Goal: Navigation & Orientation: Find specific page/section

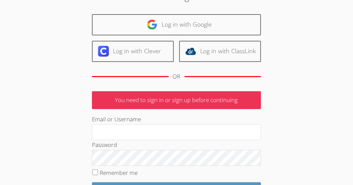
scroll to position [62, 0]
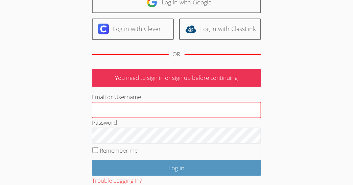
click at [160, 113] on input "Email or Username" at bounding box center [176, 110] width 169 height 16
type input "[EMAIL_ADDRESS][DOMAIN_NAME]"
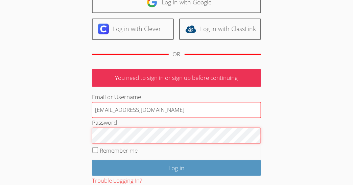
click at [92, 160] on input "Log in" at bounding box center [176, 168] width 169 height 16
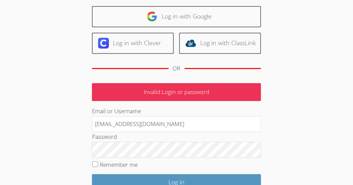
scroll to position [48, 0]
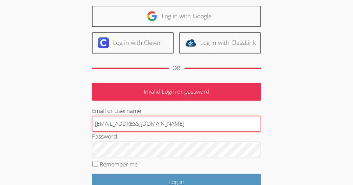
click at [109, 123] on input "[EMAIL_ADDRESS][DOMAIN_NAME]" at bounding box center [176, 124] width 169 height 16
click at [110, 122] on input "fiumej@hasdk12.org" at bounding box center [176, 124] width 169 height 16
type input "[EMAIL_ADDRESS][DOMAIN_NAME]"
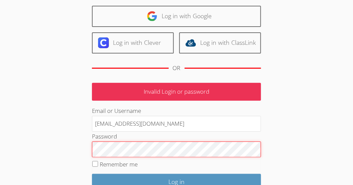
click at [92, 174] on input "Log in" at bounding box center [176, 182] width 169 height 16
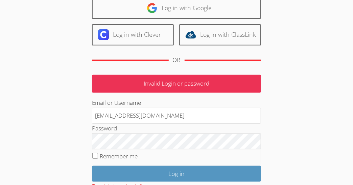
scroll to position [56, 0]
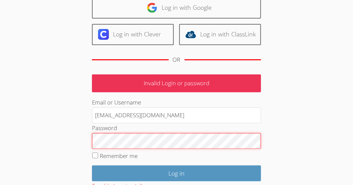
click at [92, 166] on input "Log in" at bounding box center [176, 174] width 169 height 16
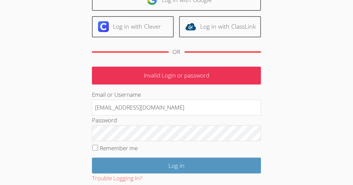
scroll to position [66, 0]
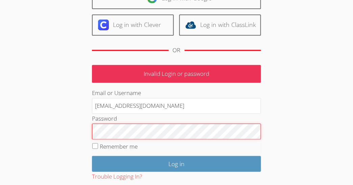
click at [92, 156] on input "Log in" at bounding box center [176, 164] width 169 height 16
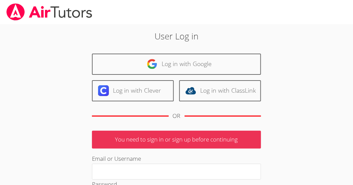
click at [207, 50] on div "User Log in Log in with Google Log in with Clever Log in with ClassLink OR You …" at bounding box center [176, 156] width 254 height 252
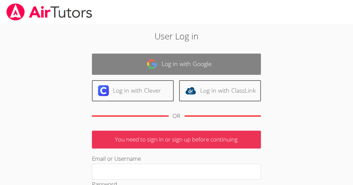
click at [207, 56] on link "Log in with Google" at bounding box center [176, 64] width 169 height 21
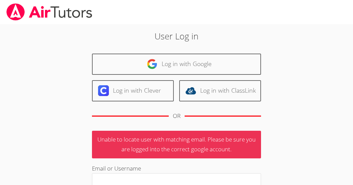
scroll to position [3, 0]
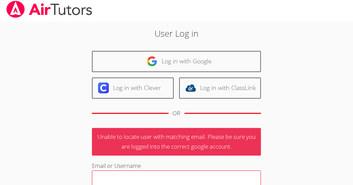
click at [129, 173] on input "Email or Username" at bounding box center [176, 179] width 169 height 16
type input "fiumejb@gmail.com"
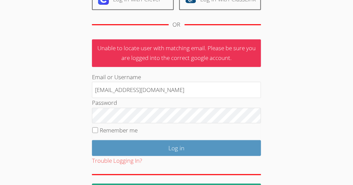
scroll to position [92, 0]
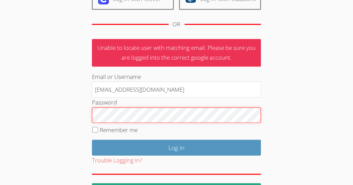
click at [92, 140] on input "Log in" at bounding box center [176, 148] width 169 height 16
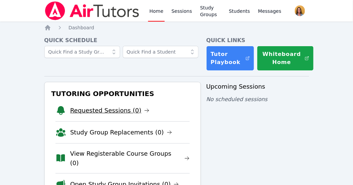
click at [117, 109] on link "Requested Sessions (0)" at bounding box center [109, 110] width 79 height 9
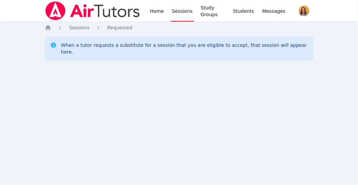
click at [157, 15] on link "Home" at bounding box center [157, 11] width 17 height 22
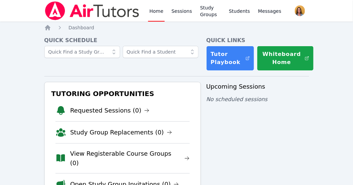
click at [142, 180] on link "Open Study Group Invitations (0)" at bounding box center [124, 184] width 109 height 9
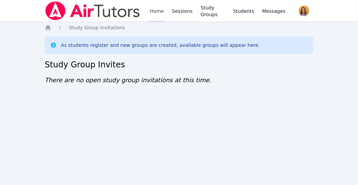
click at [157, 11] on link "Home" at bounding box center [157, 11] width 17 height 22
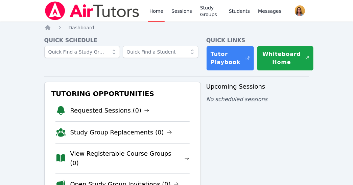
click at [89, 113] on link "Requested Sessions (0)" at bounding box center [109, 110] width 79 height 9
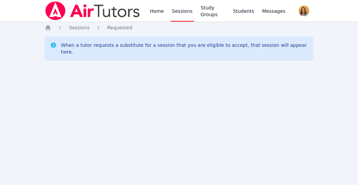
click at [154, 17] on link "Home" at bounding box center [157, 11] width 17 height 22
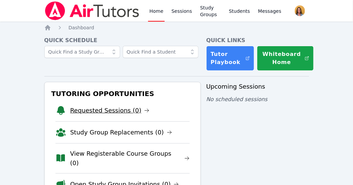
click at [87, 109] on link "Requested Sessions (0)" at bounding box center [109, 110] width 79 height 9
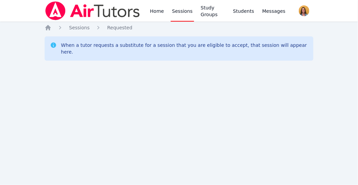
click at [153, 2] on link "Home" at bounding box center [157, 11] width 17 height 22
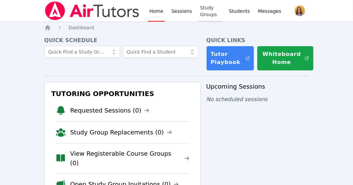
click at [203, 7] on link "Study Groups" at bounding box center [210, 11] width 23 height 22
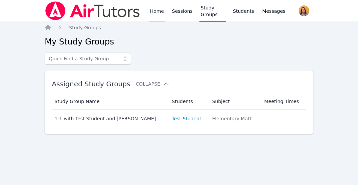
click at [153, 10] on link "Home" at bounding box center [157, 11] width 17 height 22
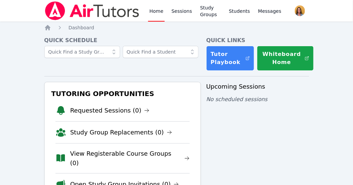
click at [177, 16] on link "Sessions" at bounding box center [181, 11] width 23 height 22
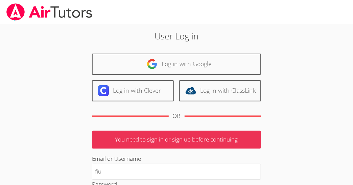
type input "[EMAIL_ADDRESS][DOMAIN_NAME]"
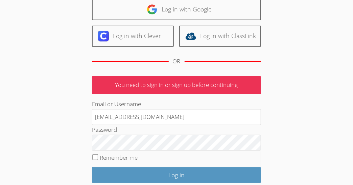
scroll to position [93, 0]
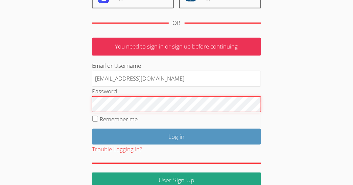
click at [92, 129] on input "Log in" at bounding box center [176, 137] width 169 height 16
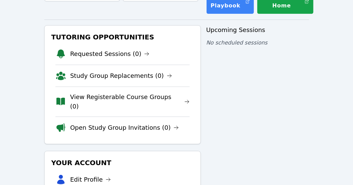
scroll to position [59, 0]
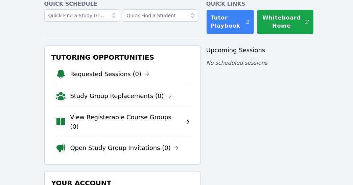
scroll to position [40, 0]
